Goal: Find specific page/section: Find specific page/section

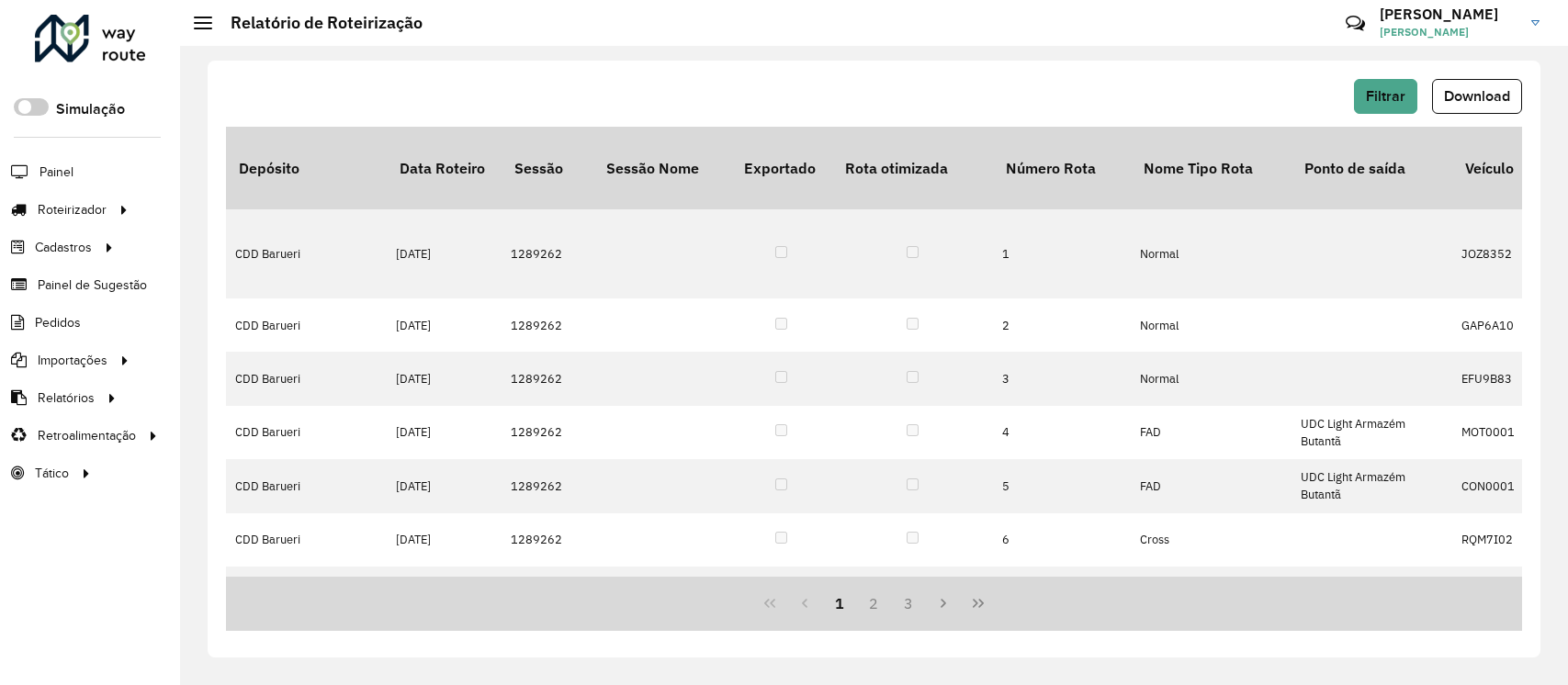
click at [77, 26] on div at bounding box center [90, 38] width 111 height 48
